Goal: Navigation & Orientation: Find specific page/section

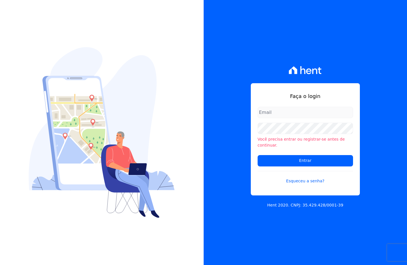
click at [302, 118] on input "email" at bounding box center [304, 112] width 95 height 11
click at [303, 116] on input "email" at bounding box center [304, 112] width 95 height 11
click at [277, 116] on input "email" at bounding box center [304, 112] width 95 height 11
click at [264, 115] on input "email" at bounding box center [304, 112] width 95 height 11
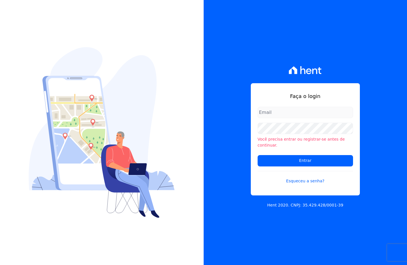
click at [270, 116] on input "email" at bounding box center [304, 112] width 95 height 11
click at [274, 144] on li "Você precisa entrar ou registrar-se antes de continuar." at bounding box center [304, 142] width 95 height 12
click at [272, 110] on input "email" at bounding box center [304, 112] width 95 height 11
click at [275, 114] on input "email" at bounding box center [304, 112] width 95 height 11
click at [283, 116] on input "email" at bounding box center [304, 112] width 95 height 11
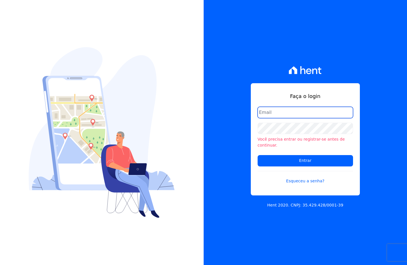
type input "igor@itm.bi"
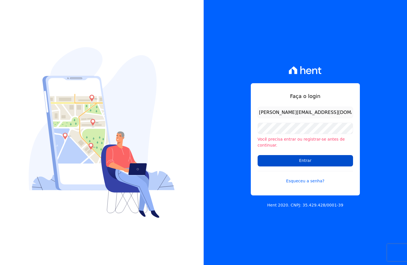
click at [306, 156] on input "Entrar" at bounding box center [304, 160] width 95 height 11
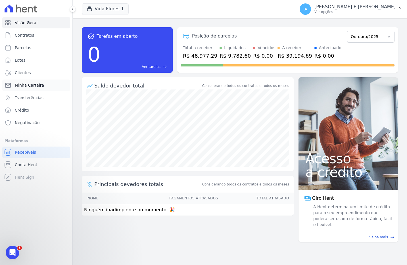
click at [24, 86] on span "Minha Carteira" at bounding box center [29, 85] width 29 height 6
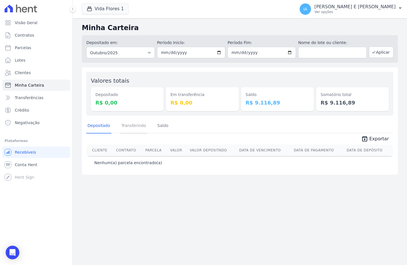
click at [135, 128] on link "Transferindo" at bounding box center [133, 126] width 27 height 15
click at [159, 126] on link "Saldo" at bounding box center [162, 126] width 13 height 15
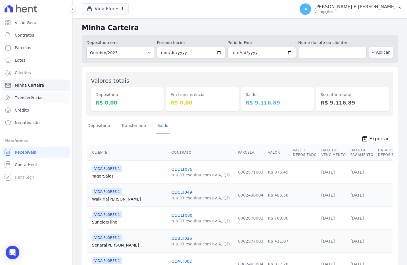
click at [29, 99] on span "Transferências" at bounding box center [29, 98] width 29 height 6
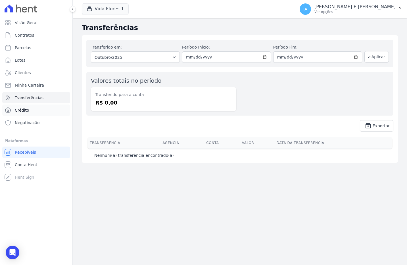
click at [24, 110] on span "Crédito" at bounding box center [22, 110] width 14 height 6
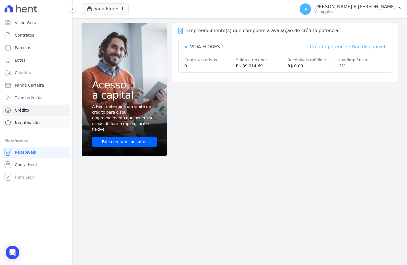
click at [25, 125] on span "Negativação" at bounding box center [27, 123] width 25 height 6
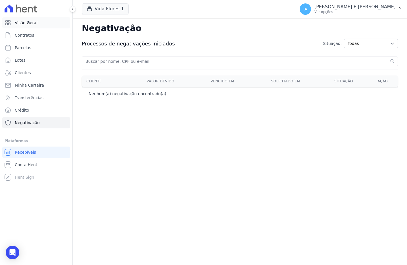
click at [22, 26] on link "Visão Geral" at bounding box center [36, 22] width 68 height 11
